Goal: Task Accomplishment & Management: Manage account settings

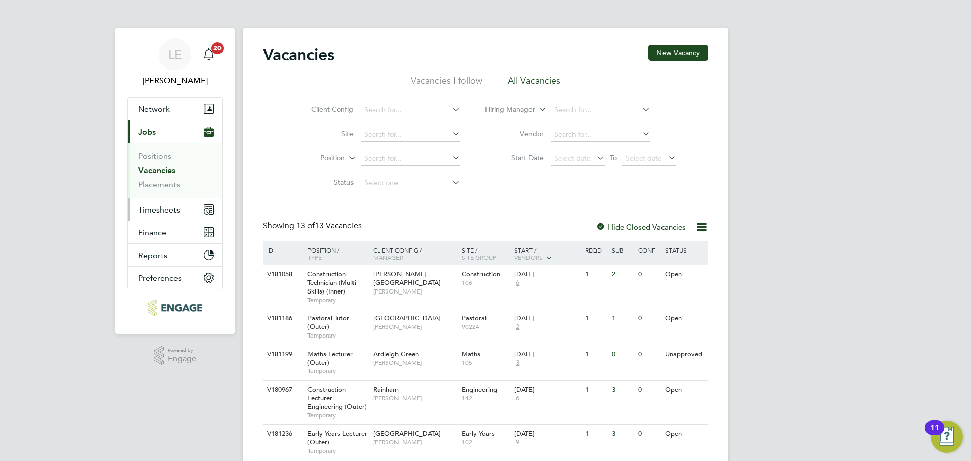
click at [170, 211] on span "Timesheets" at bounding box center [159, 210] width 42 height 10
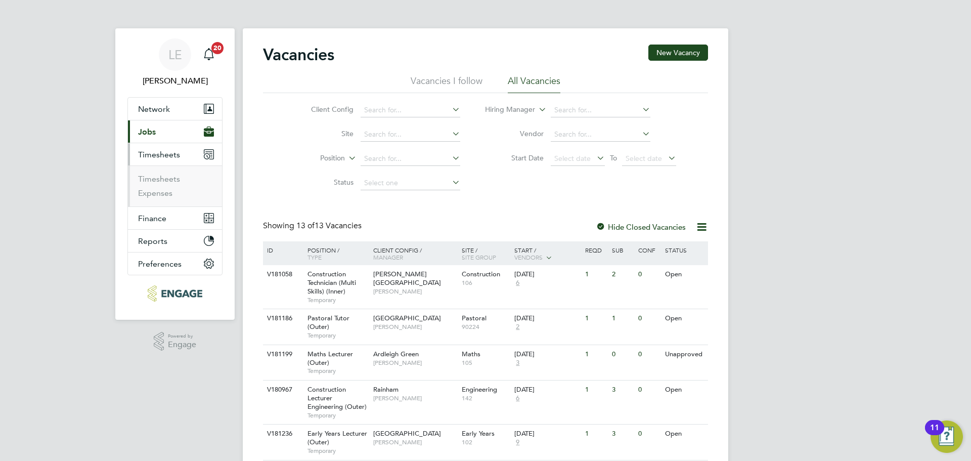
click at [169, 185] on li "Timesheets" at bounding box center [176, 181] width 76 height 14
click at [170, 179] on link "Timesheets" at bounding box center [159, 179] width 42 height 10
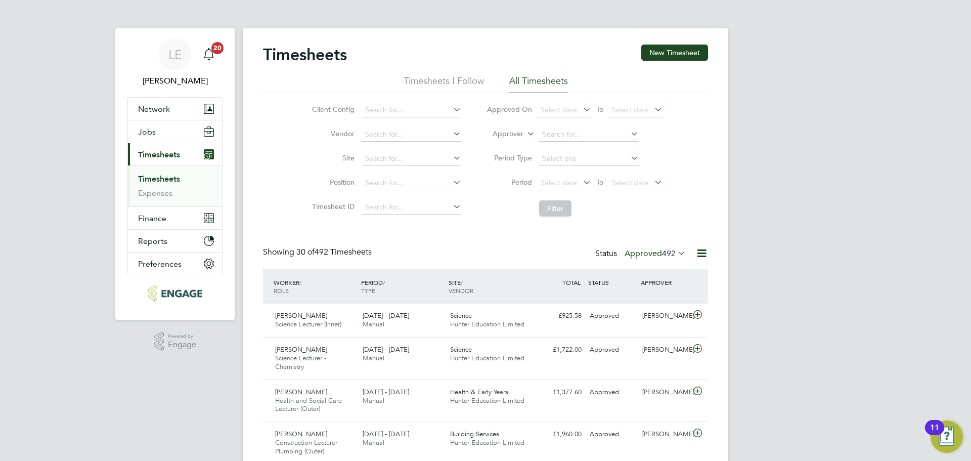
click at [636, 251] on label "Approved 492" at bounding box center [654, 253] width 61 height 10
click at [649, 312] on li "Approved" at bounding box center [645, 314] width 47 height 14
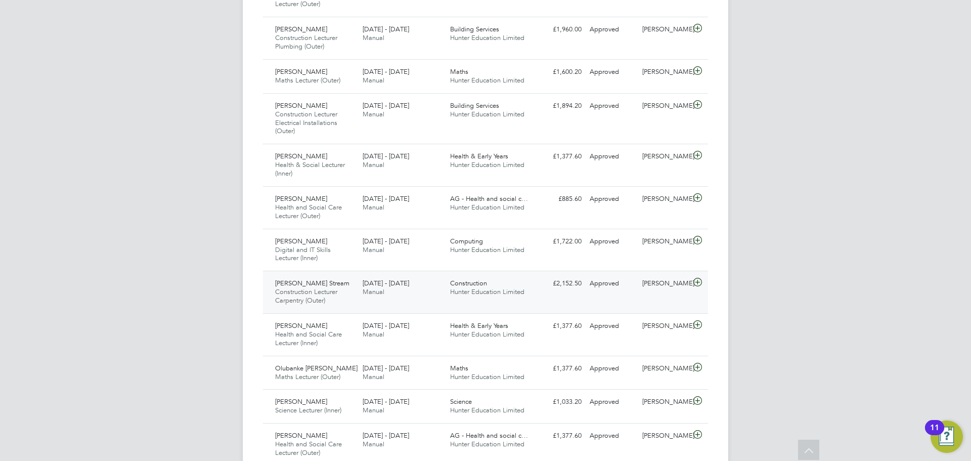
click at [697, 282] on icon at bounding box center [697, 282] width 13 height 8
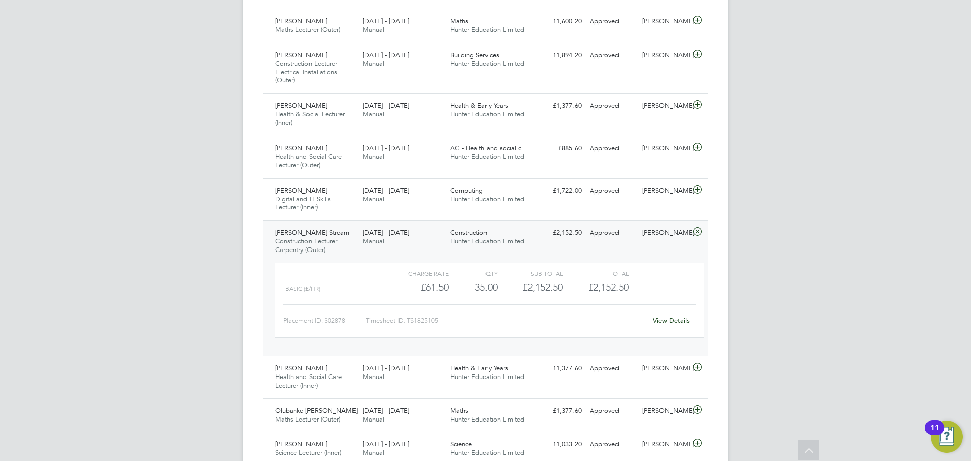
click at [695, 228] on icon at bounding box center [697, 232] width 13 height 8
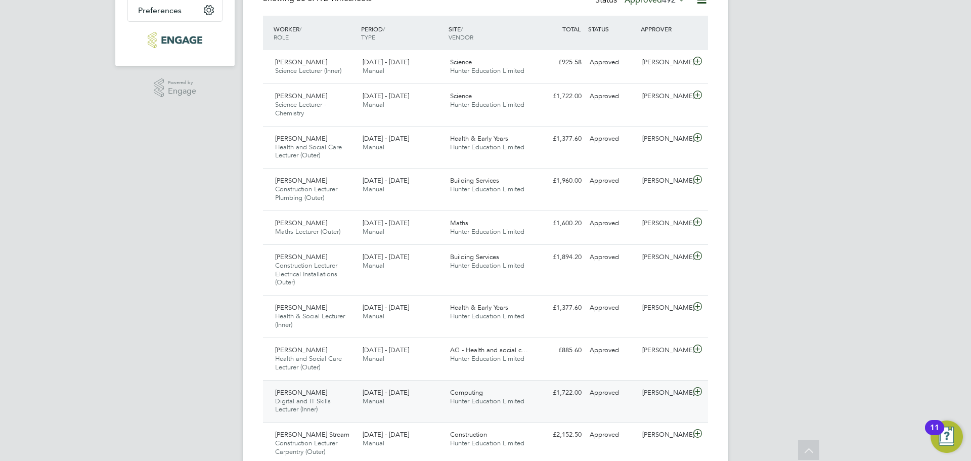
scroll to position [253, 0]
click at [695, 178] on icon at bounding box center [697, 180] width 13 height 8
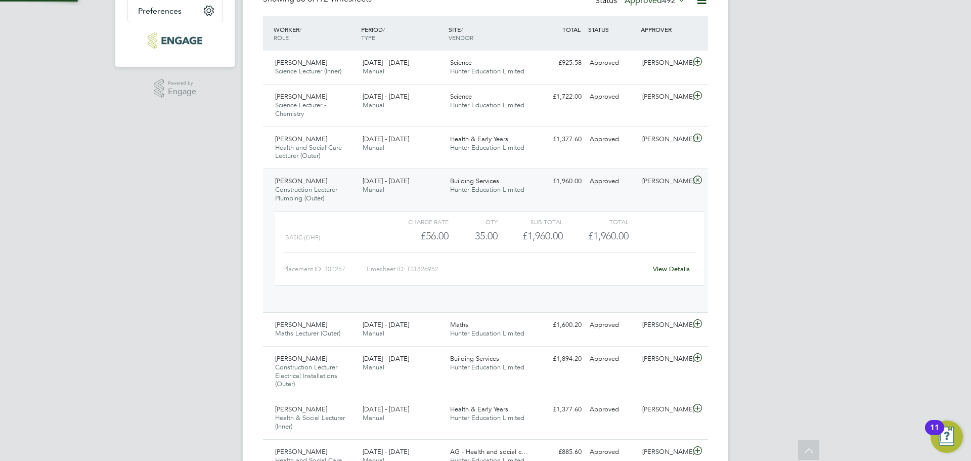
scroll to position [17, 99]
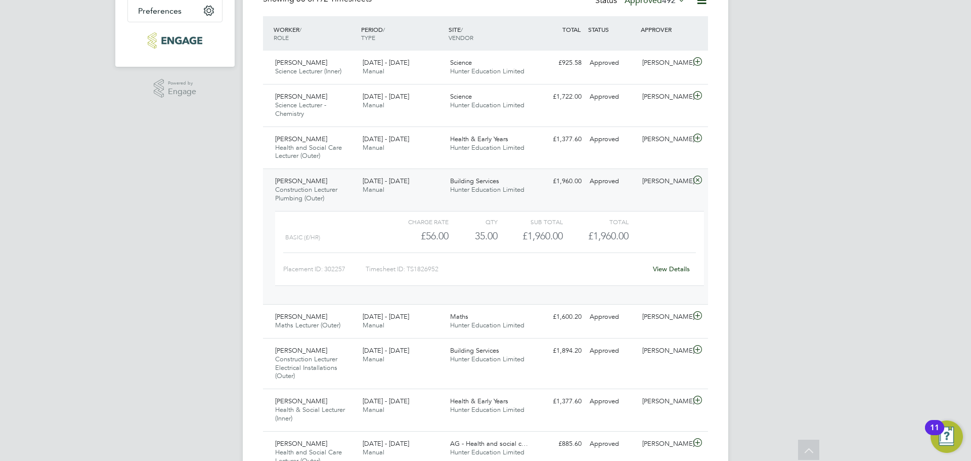
click at [701, 177] on icon at bounding box center [697, 180] width 13 height 8
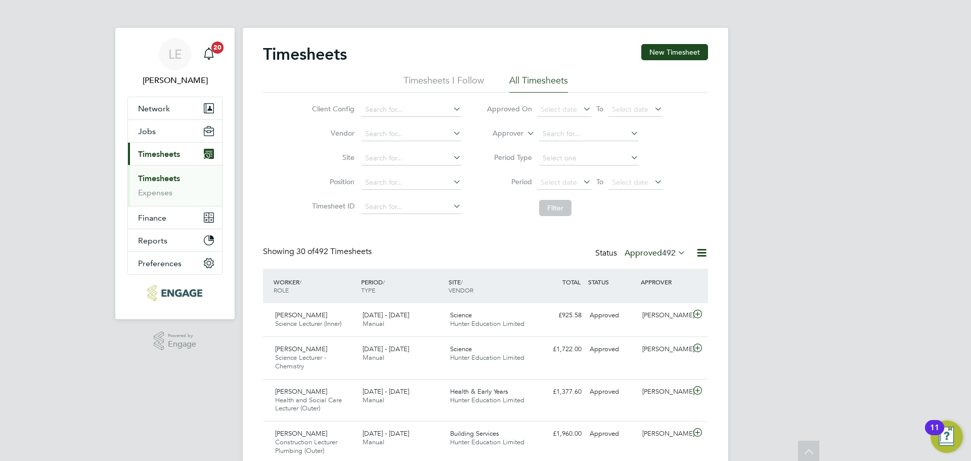
scroll to position [0, 0]
click at [658, 249] on label "Approved 492" at bounding box center [654, 253] width 61 height 10
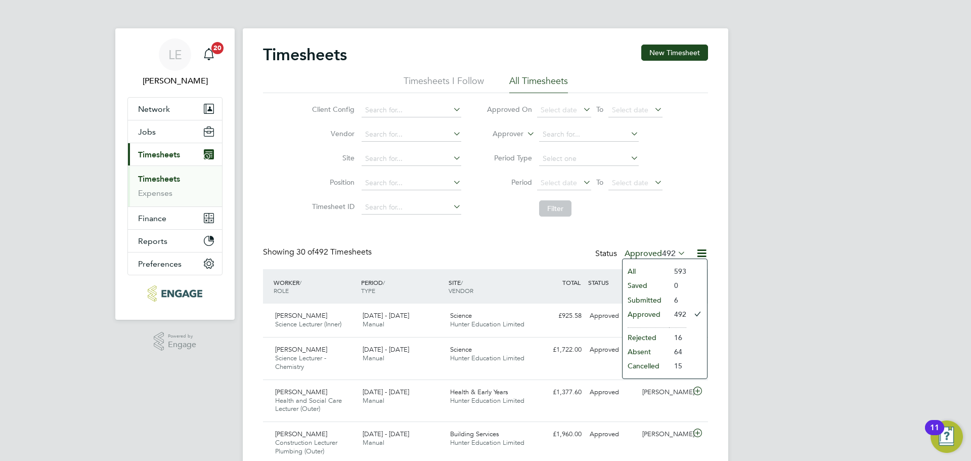
click at [657, 295] on li "Submitted" at bounding box center [645, 300] width 47 height 14
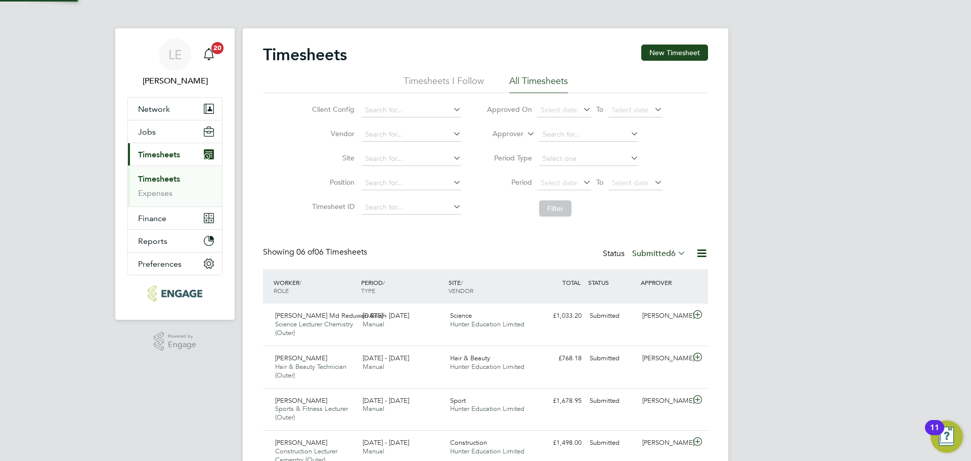
scroll to position [34, 88]
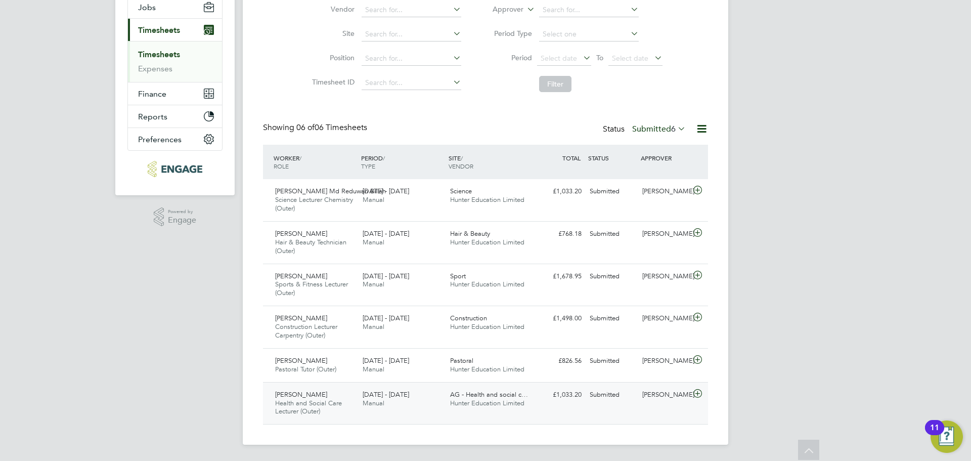
click at [373, 402] on span "Manual" at bounding box center [374, 402] width 22 height 9
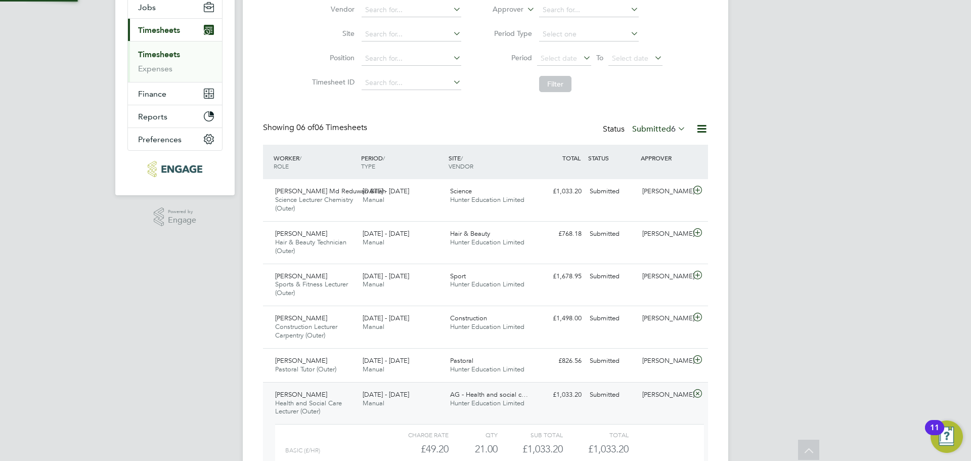
scroll to position [17, 99]
click at [698, 318] on icon at bounding box center [697, 317] width 13 height 8
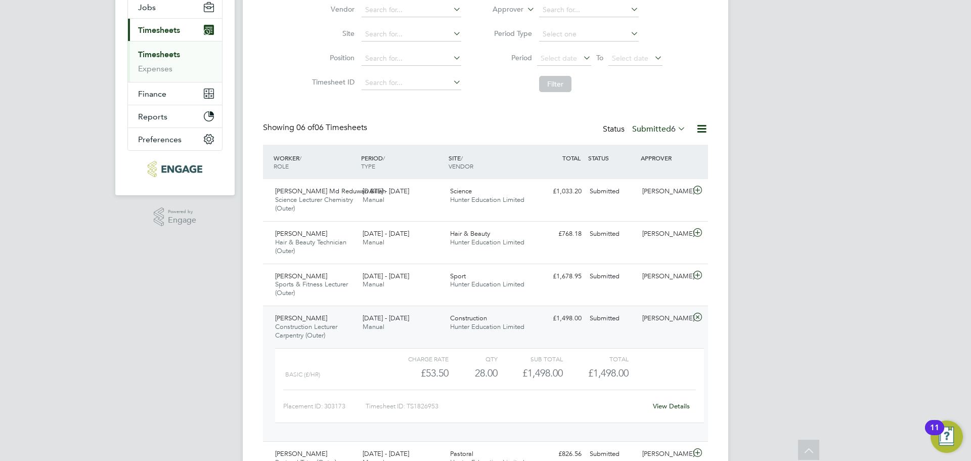
click at [698, 313] on icon at bounding box center [697, 317] width 13 height 8
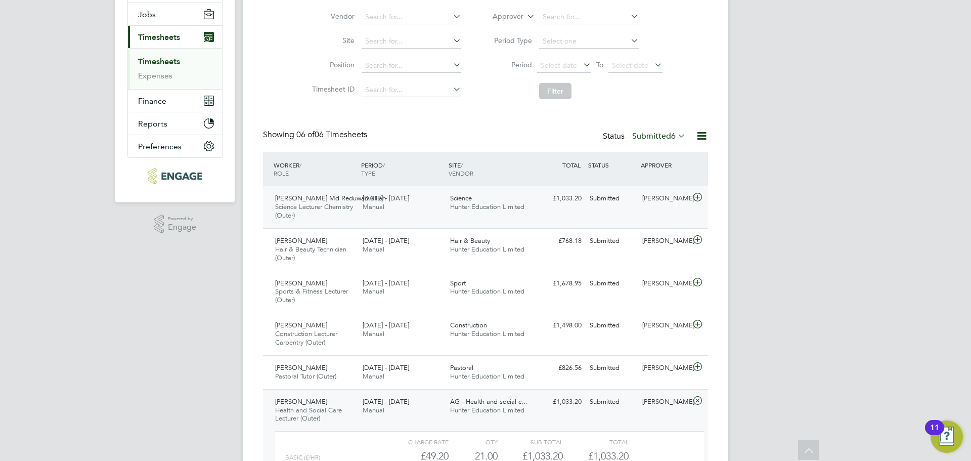
scroll to position [217, 0]
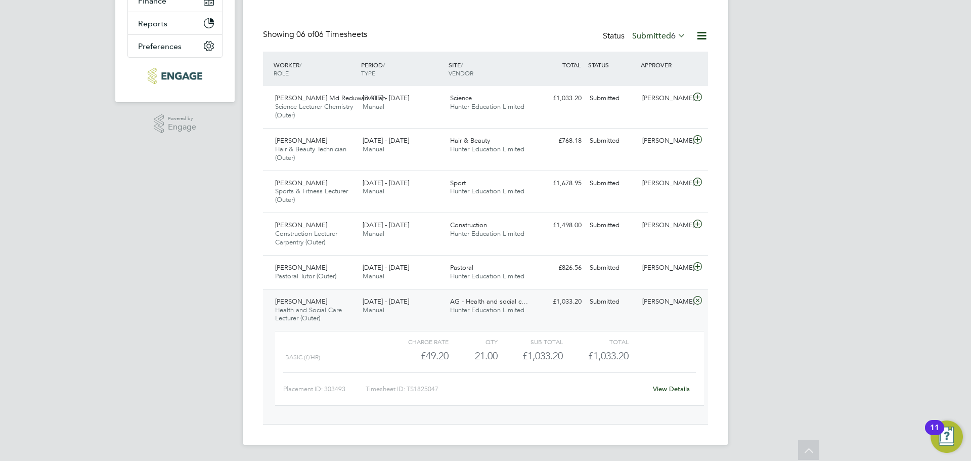
click at [696, 297] on icon at bounding box center [697, 300] width 13 height 8
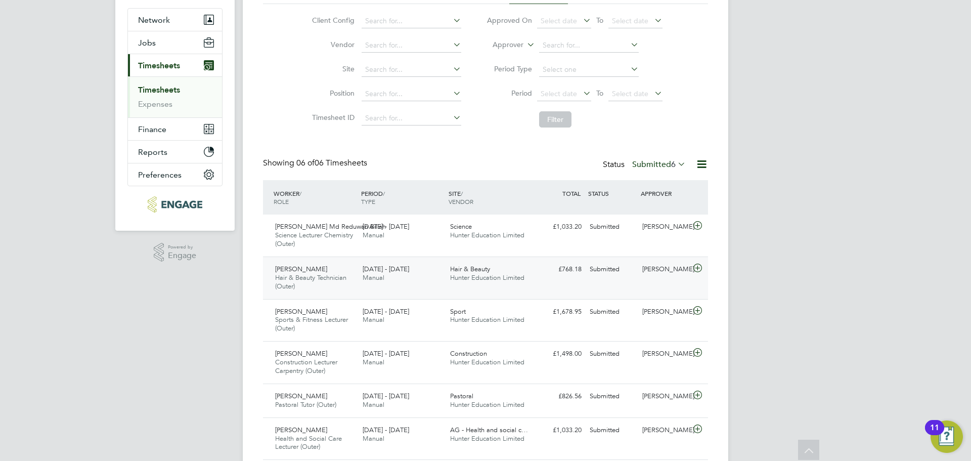
scroll to position [0, 0]
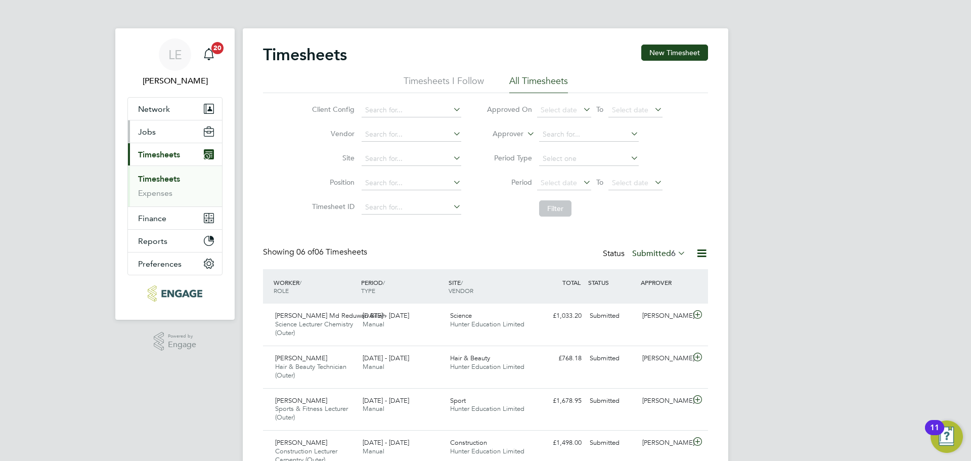
click at [145, 133] on span "Jobs" at bounding box center [147, 132] width 18 height 10
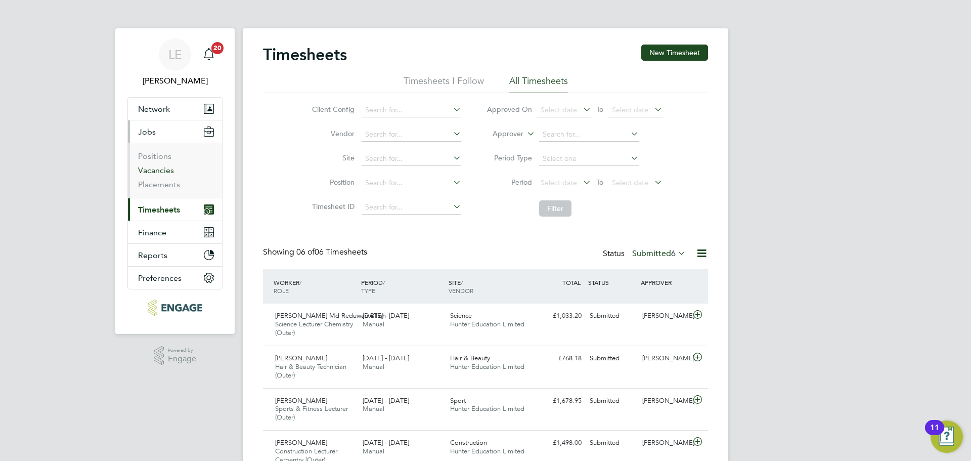
click at [149, 166] on link "Vacancies" at bounding box center [156, 170] width 36 height 10
